Goal: Information Seeking & Learning: Learn about a topic

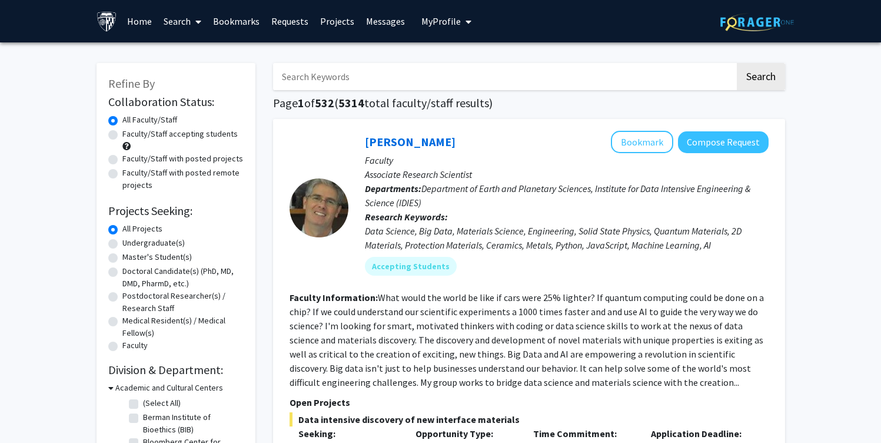
click at [155, 245] on label "Undergraduate(s)" at bounding box center [153, 243] width 62 height 12
click at [130, 244] on input "Undergraduate(s)" at bounding box center [126, 241] width 8 height 8
radio input "true"
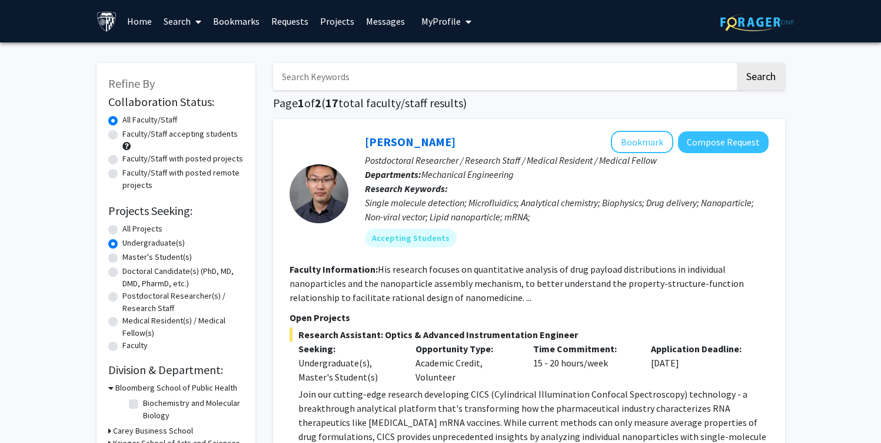
scroll to position [248, 0]
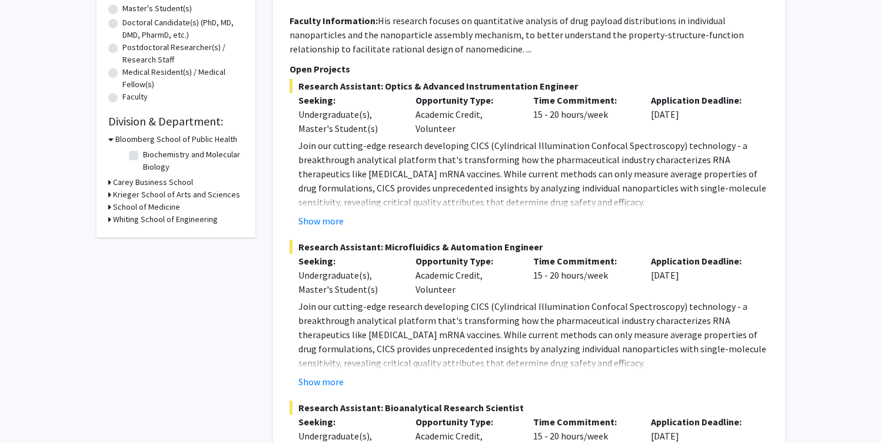
click at [104, 139] on div "Refine By Collaboration Status: Collaboration Status All Faculty/Staff Collabor…" at bounding box center [176, 26] width 159 height 423
click at [118, 219] on h3 "Whiting School of Engineering" at bounding box center [165, 219] width 105 height 12
click at [129, 211] on h3 "School of Medicine" at bounding box center [146, 207] width 67 height 12
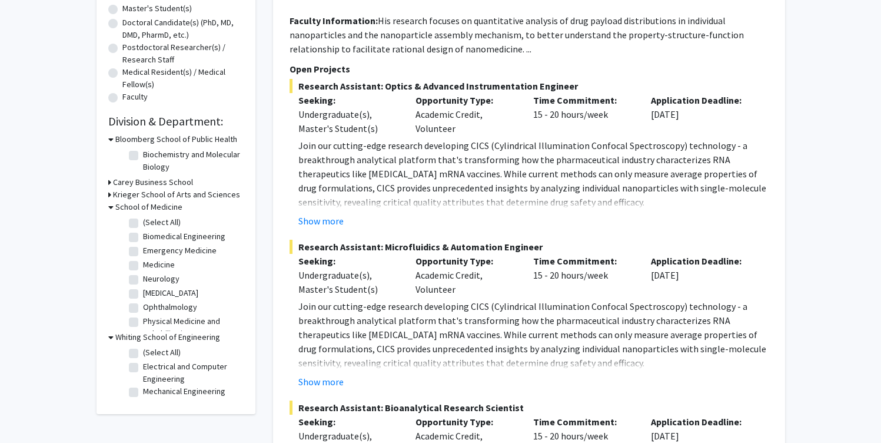
click at [155, 222] on label "(Select All)" at bounding box center [162, 222] width 38 height 12
click at [151, 222] on input "(Select All)" at bounding box center [147, 220] width 8 height 8
checkbox input "true"
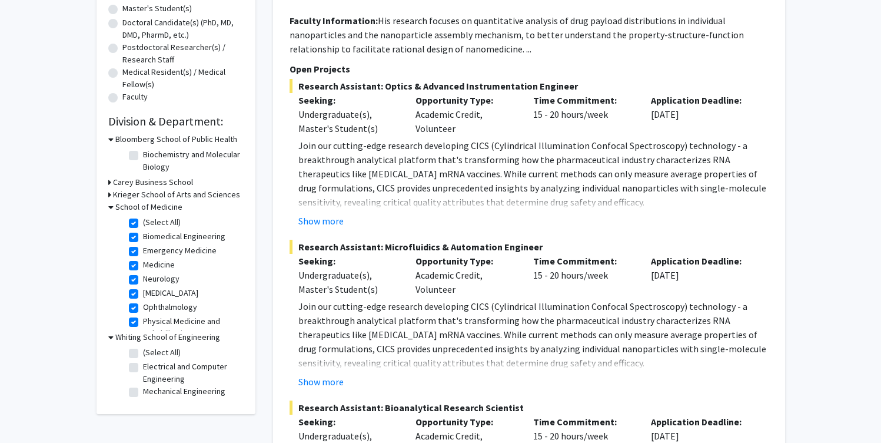
checkbox input "true"
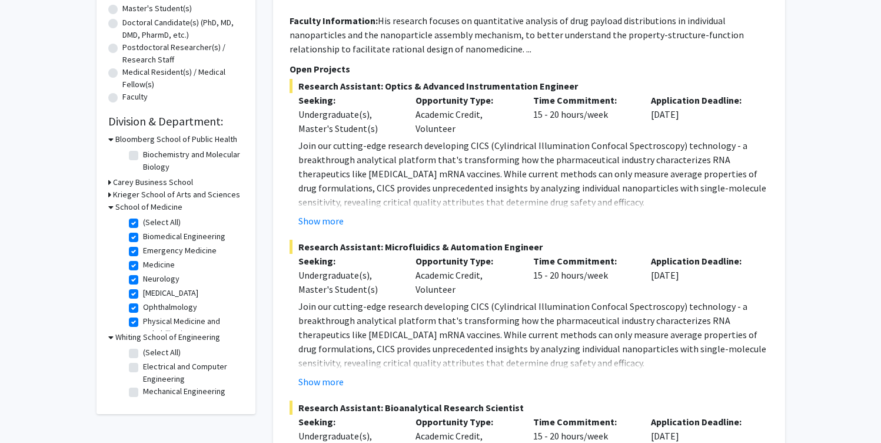
checkbox input "true"
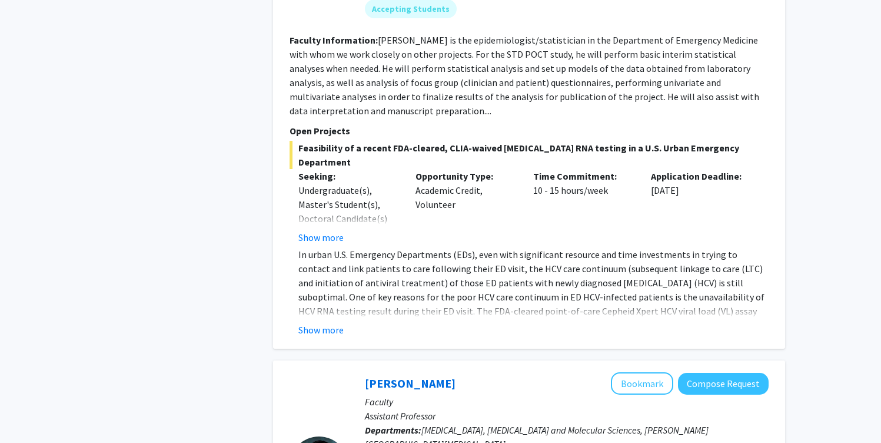
scroll to position [1114, 0]
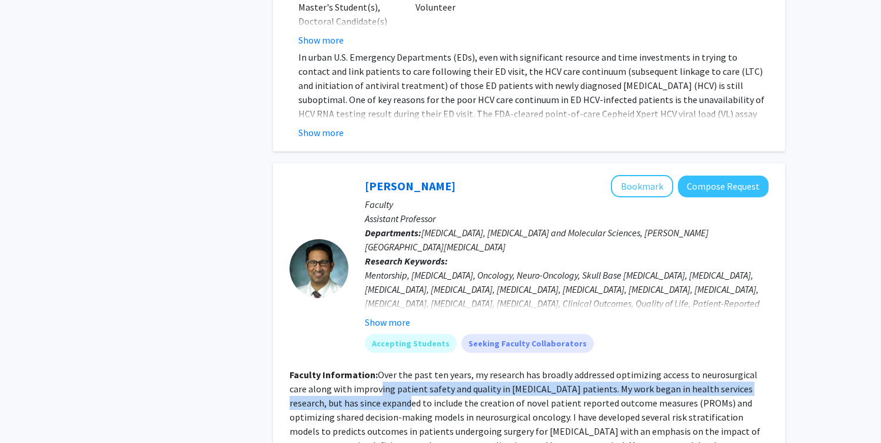
drag, startPoint x: 361, startPoint y: 358, endPoint x: 368, endPoint y: 381, distance: 24.2
click at [368, 381] on fg-read-more "Over the past ten years, my research has broadly addressed optimizing access to…" at bounding box center [525, 423] width 471 height 111
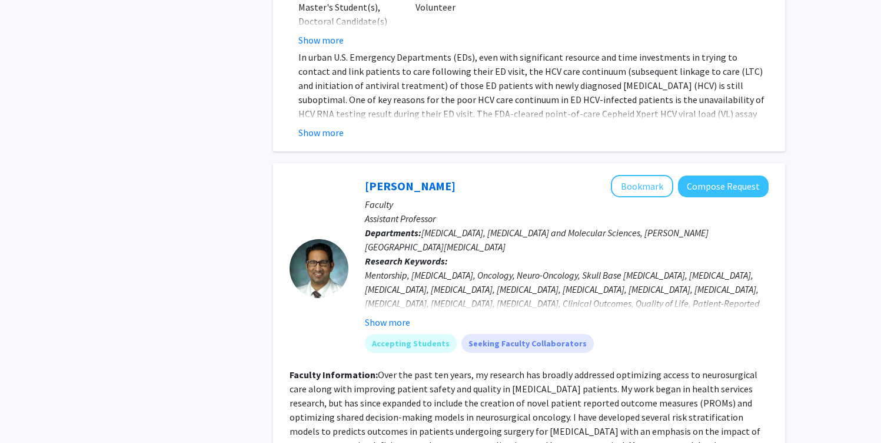
click at [370, 384] on section "Faculty Information: Over the past ten years, my research has broadly addressed…" at bounding box center [529, 423] width 479 height 113
click at [404, 315] on button "Show more" at bounding box center [387, 322] width 45 height 14
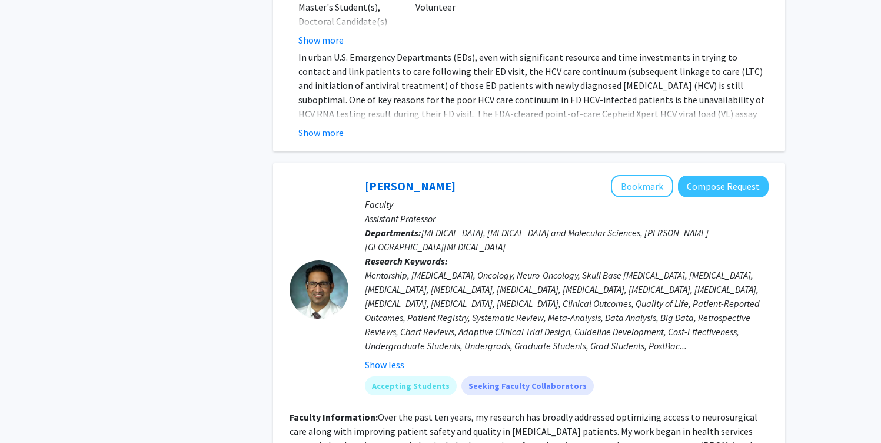
scroll to position [1216, 0]
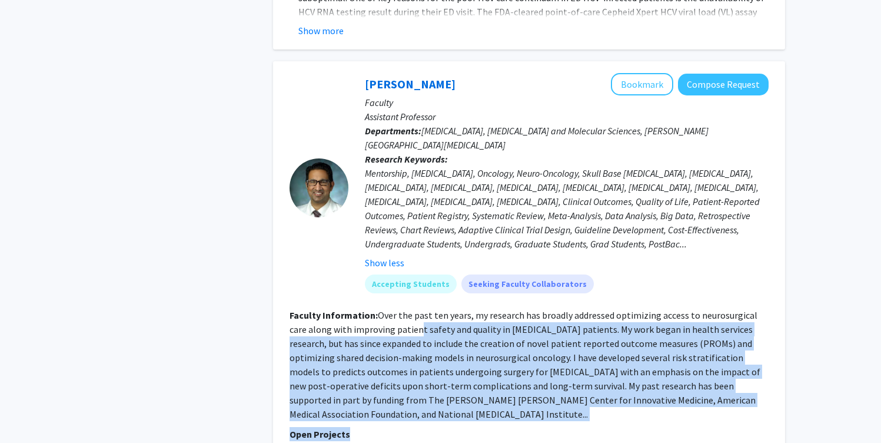
drag, startPoint x: 399, startPoint y: 298, endPoint x: 451, endPoint y: 388, distance: 104.2
click at [451, 388] on fg-search-faculty "[PERSON_NAME] Bookmark Compose Request Faculty Assistant Professor Departments:…" at bounding box center [529, 413] width 479 height 680
click at [451, 427] on p "Open Projects" at bounding box center [529, 434] width 479 height 14
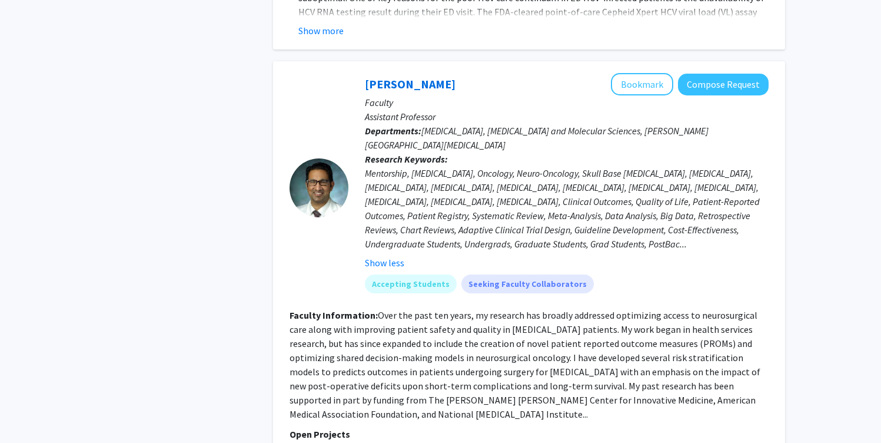
scroll to position [1315, 0]
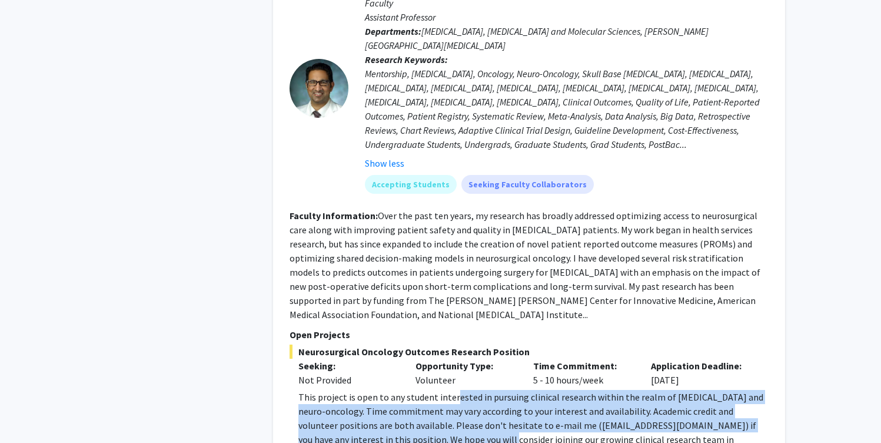
drag, startPoint x: 452, startPoint y: 355, endPoint x: 452, endPoint y: 393, distance: 38.3
click at [452, 393] on div "This project is open to any student interested in pursuing clinical research wi…" at bounding box center [533, 425] width 470 height 71
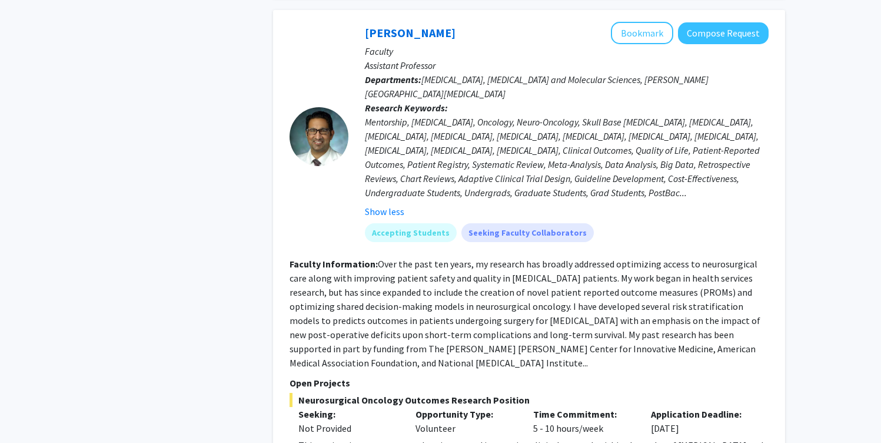
scroll to position [1246, 0]
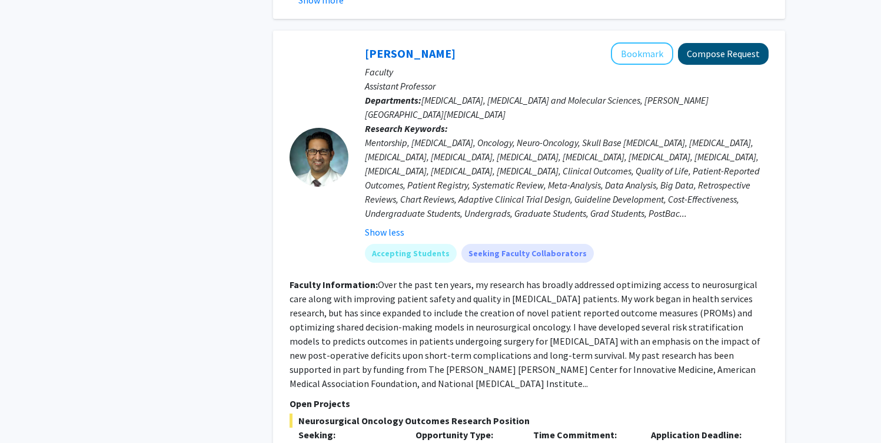
click at [749, 43] on button "Compose Request" at bounding box center [723, 54] width 91 height 22
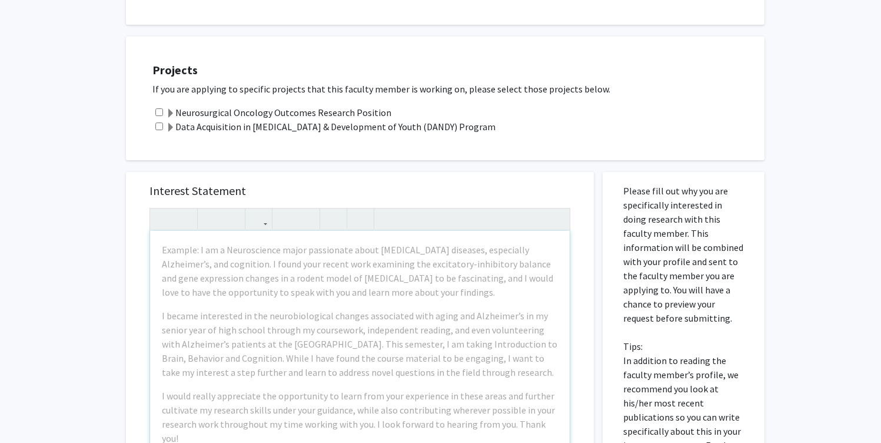
scroll to position [417, 0]
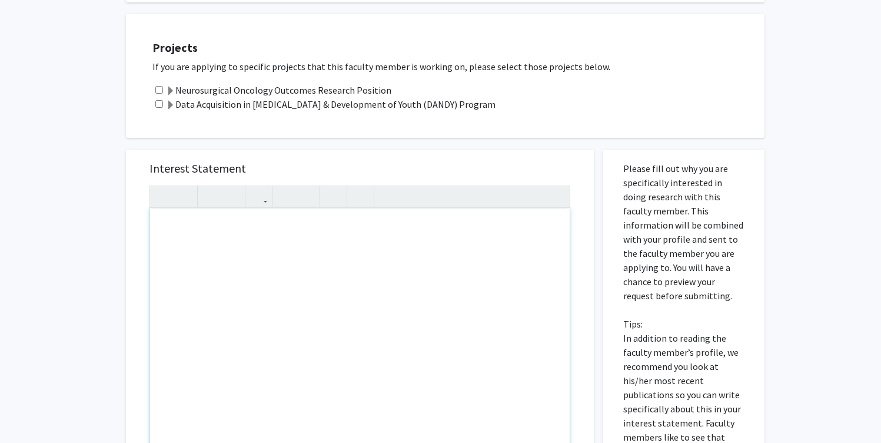
drag, startPoint x: 364, startPoint y: 250, endPoint x: 356, endPoint y: 327, distance: 77.6
click at [356, 327] on div "Note to users with screen readers: Please press Alt+0 or Option+0 to deactivate…" at bounding box center [360, 343] width 420 height 270
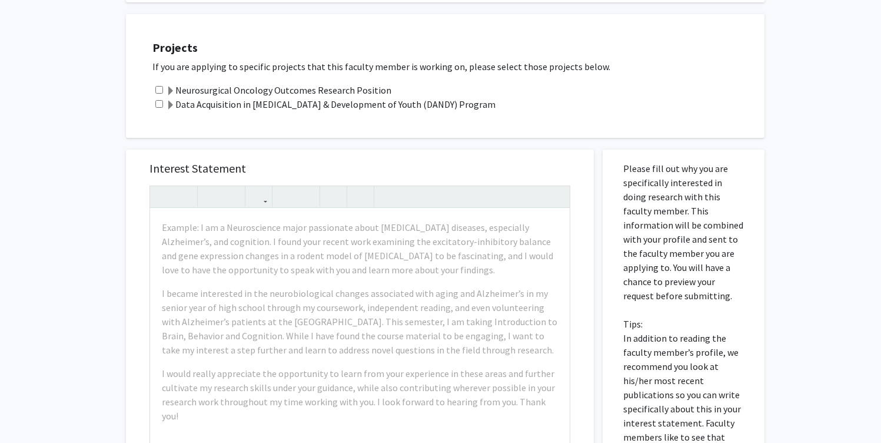
click at [658, 250] on p "Please fill out why you are specifically interested in doing research with this…" at bounding box center [683, 337] width 121 height 353
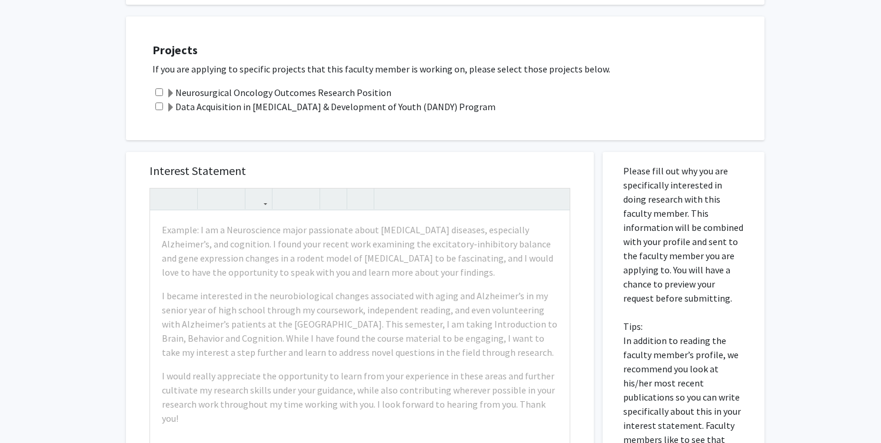
click at [172, 103] on span at bounding box center [170, 107] width 9 height 9
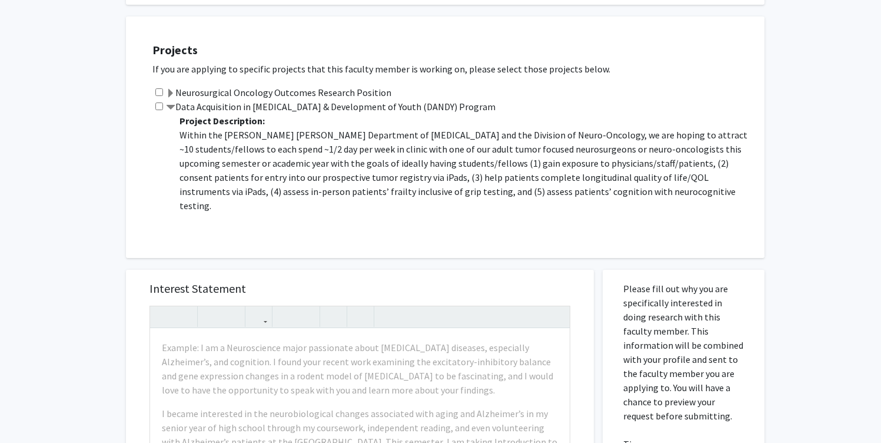
click at [156, 102] on input "checkbox" at bounding box center [159, 106] width 8 height 8
checkbox input "true"
click at [174, 89] on span at bounding box center [170, 93] width 9 height 9
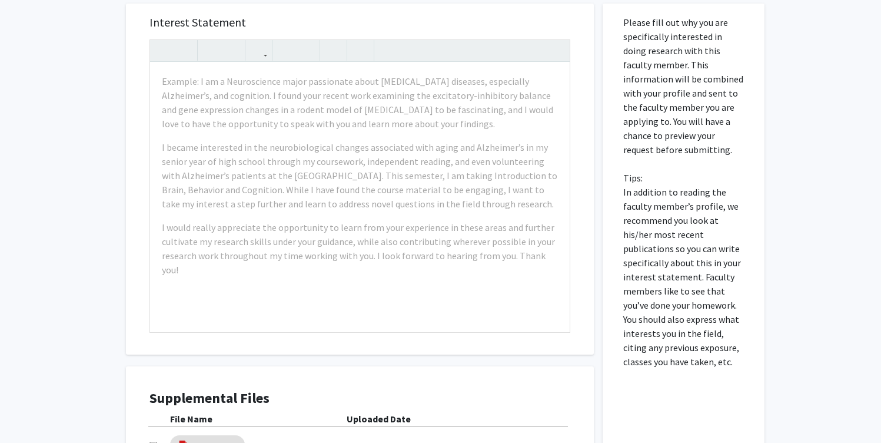
scroll to position [914, 0]
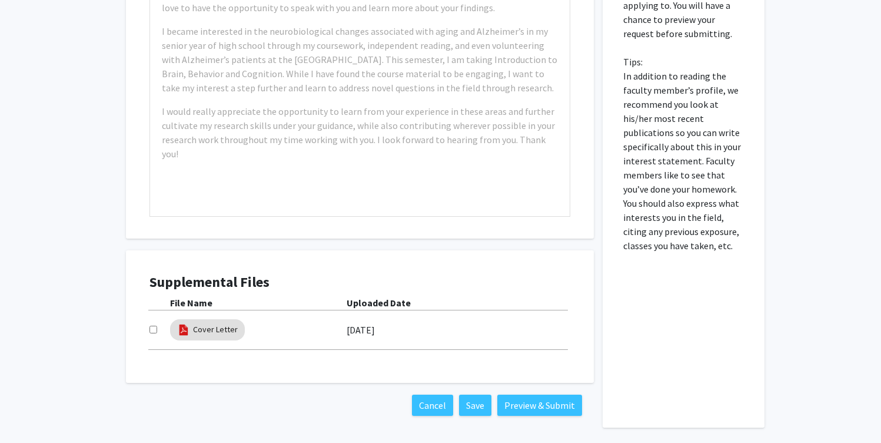
click at [155, 326] on input "checkbox" at bounding box center [154, 330] width 8 height 8
checkbox input "true"
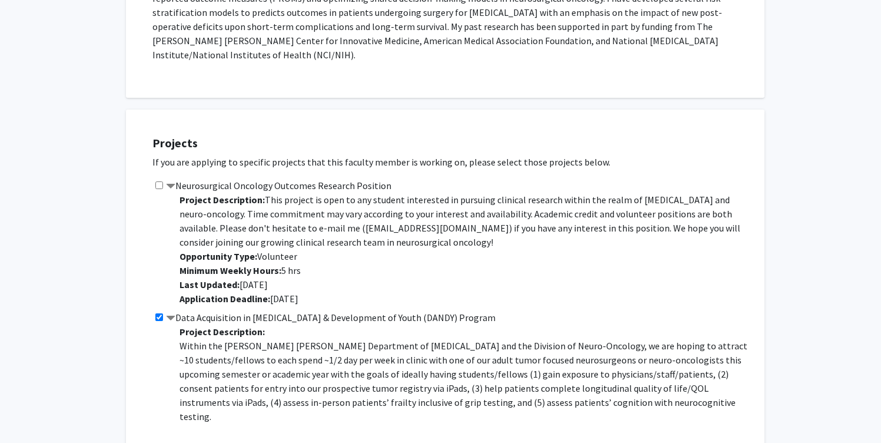
scroll to position [0, 0]
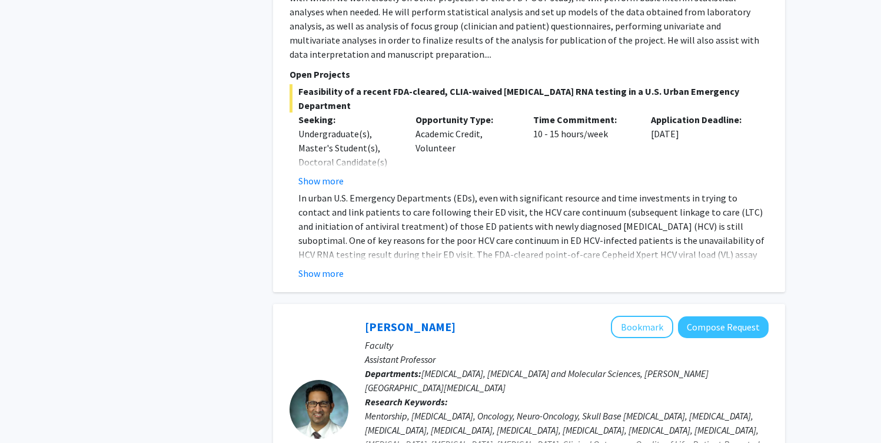
scroll to position [1051, 0]
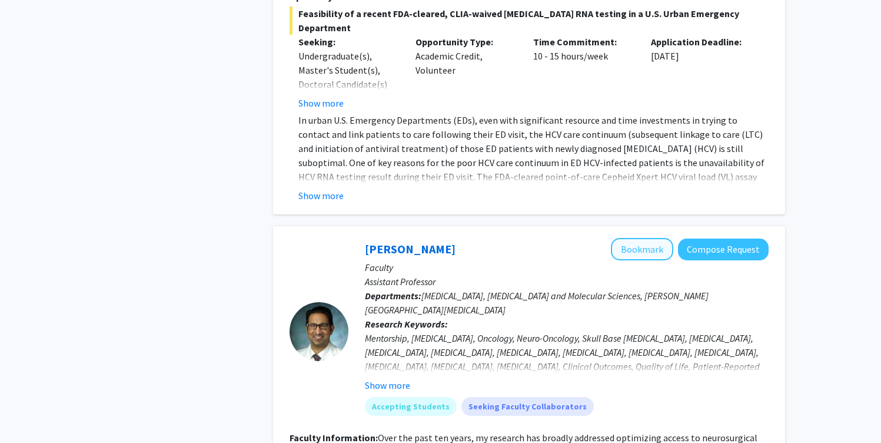
click at [655, 238] on button "Bookmark" at bounding box center [642, 249] width 62 height 22
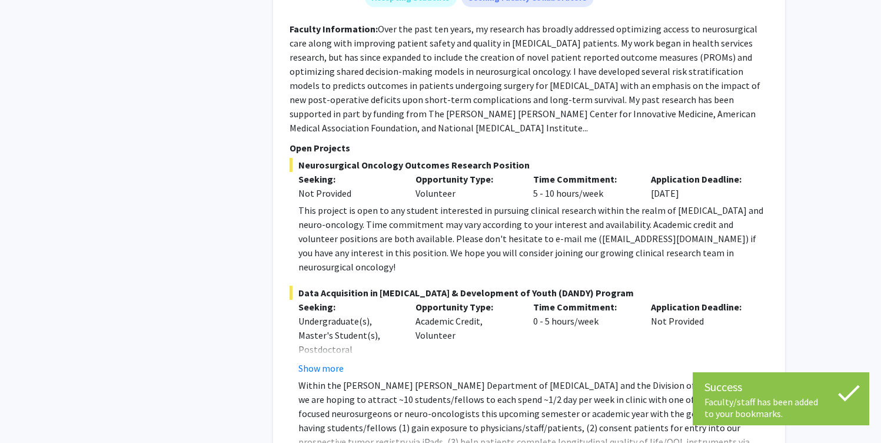
scroll to position [1838, 0]
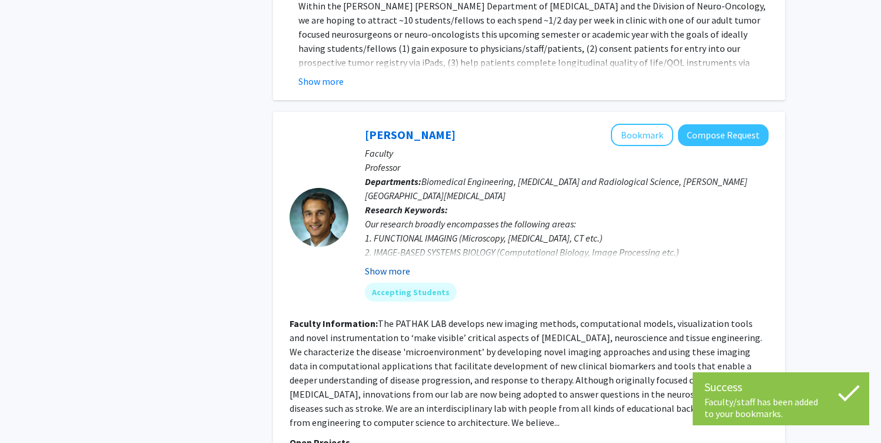
click at [375, 264] on button "Show more" at bounding box center [387, 271] width 45 height 14
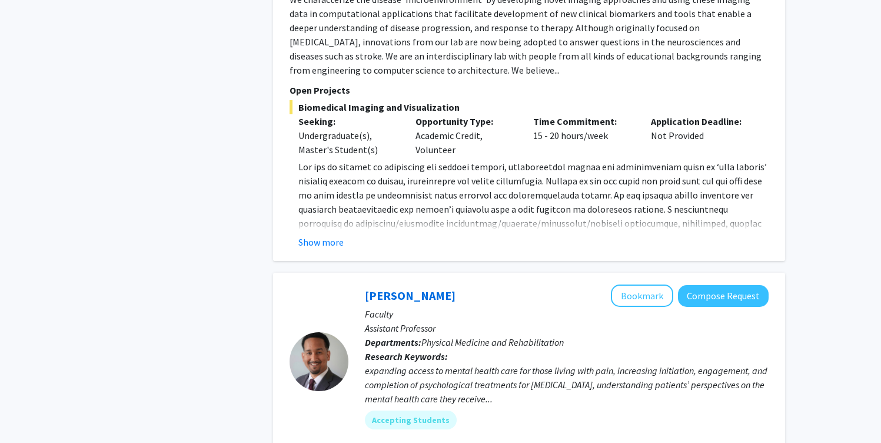
scroll to position [2239, 0]
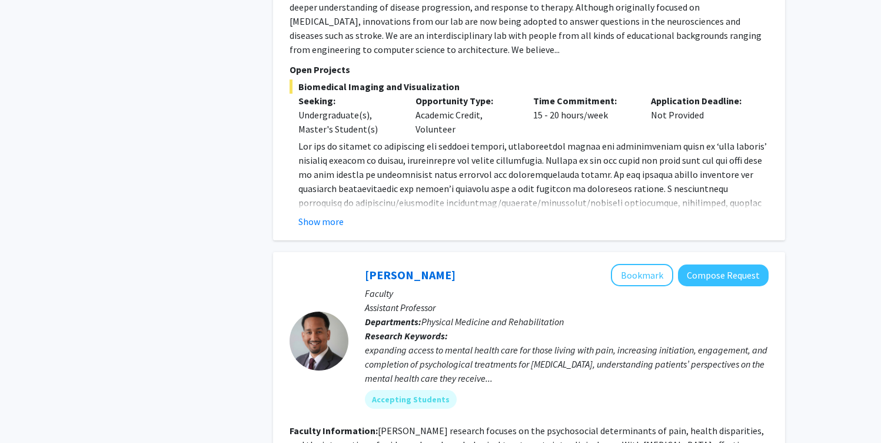
click at [519, 328] on p "Research Keywords: expanding access to mental health care for those living with…" at bounding box center [567, 356] width 404 height 57
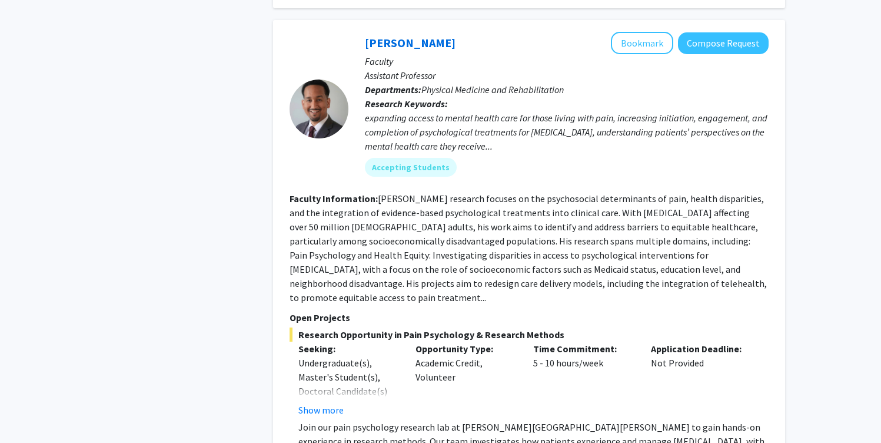
scroll to position [2488, 0]
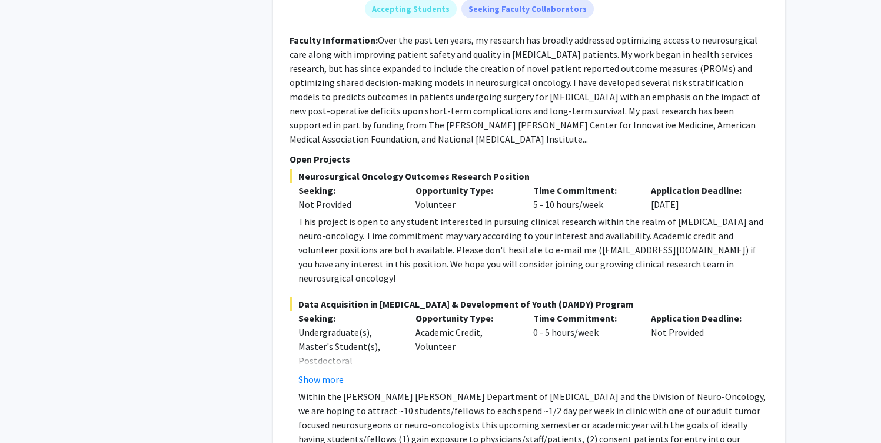
scroll to position [1446, 0]
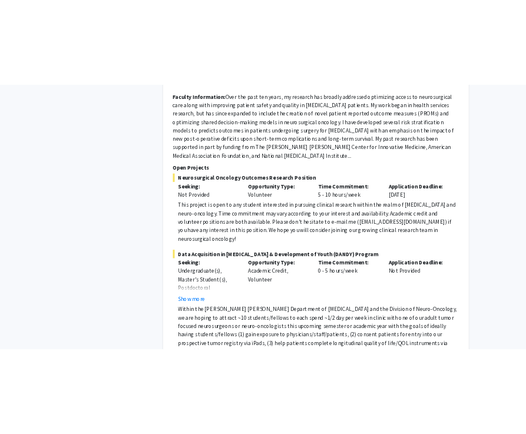
scroll to position [1679, 0]
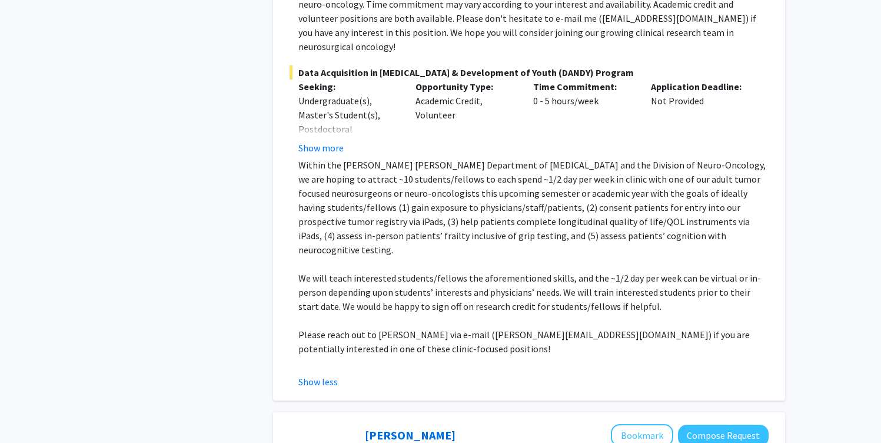
click at [504, 327] on p "Please reach out to [PERSON_NAME] via e-mail ([PERSON_NAME][EMAIL_ADDRESS][DOMA…" at bounding box center [533, 341] width 470 height 28
click at [547, 327] on p "Please reach out to [PERSON_NAME] via e-mail ([PERSON_NAME][EMAIL_ADDRESS][DOMA…" at bounding box center [533, 341] width 470 height 28
copy p "[PERSON_NAME][EMAIL_ADDRESS][DOMAIN_NAME]"
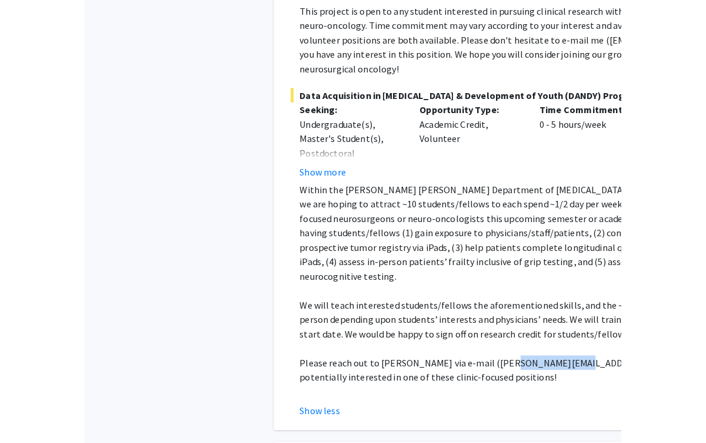
scroll to position [1635, 0]
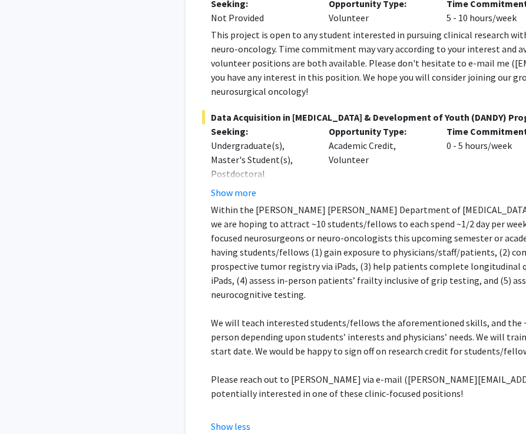
click at [370, 229] on p "Within the [PERSON_NAME] [PERSON_NAME] Department of [MEDICAL_DATA] and the Div…" at bounding box center [446, 251] width 470 height 99
